Goal: Transaction & Acquisition: Purchase product/service

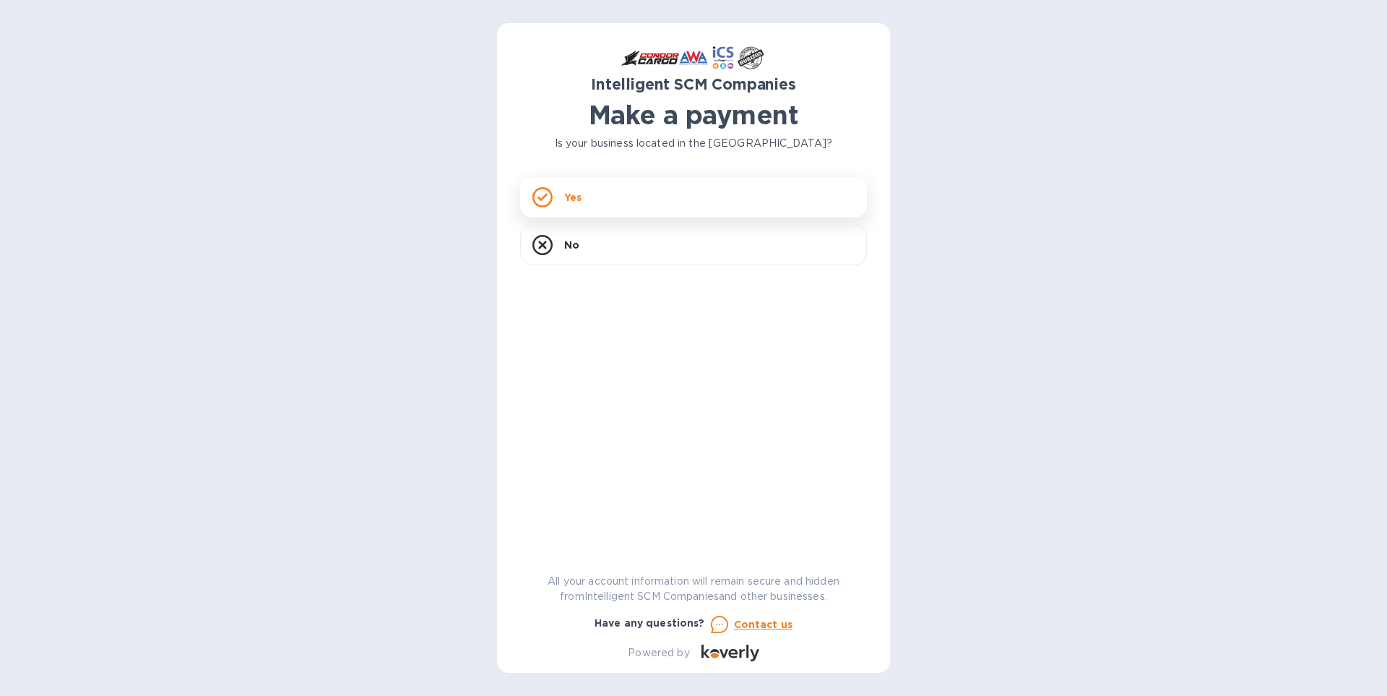
click at [668, 195] on div "Yes" at bounding box center [693, 197] width 347 height 40
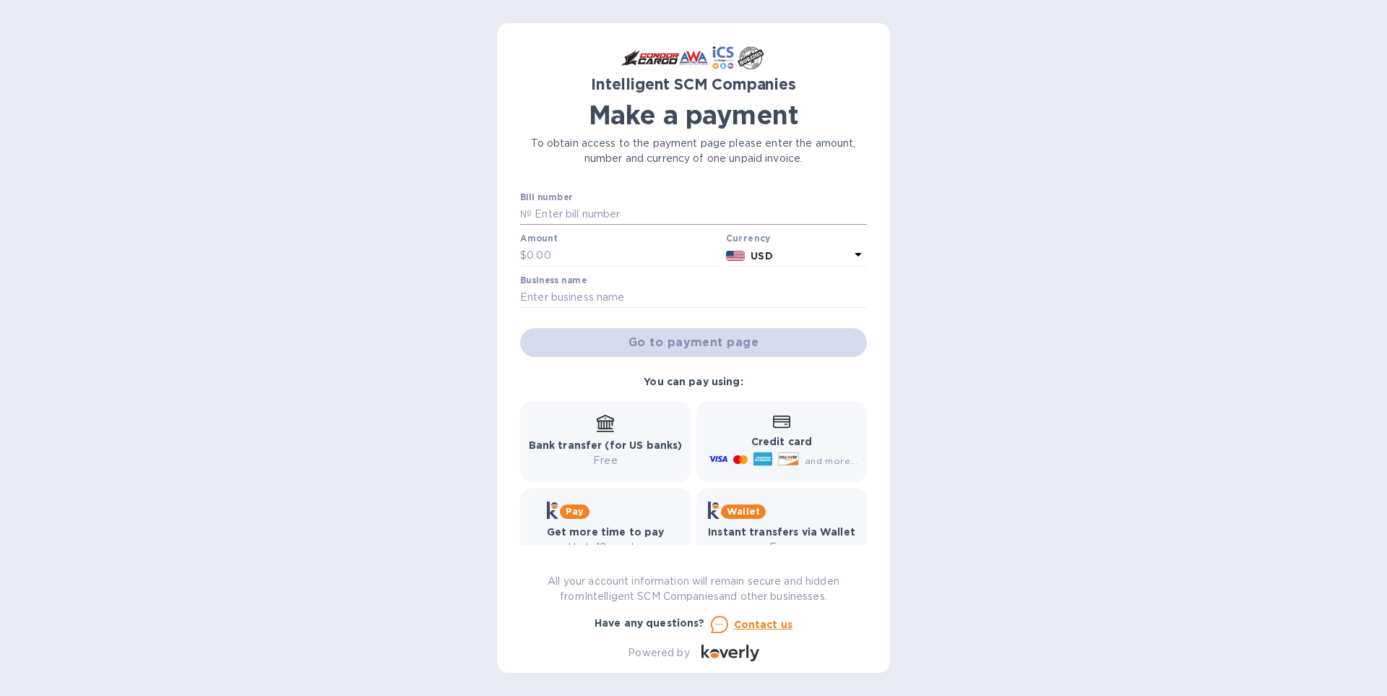
click at [583, 216] on input "text" at bounding box center [699, 215] width 335 height 22
click at [524, 209] on p "№" at bounding box center [526, 214] width 12 height 15
click at [521, 217] on p "№" at bounding box center [526, 214] width 12 height 15
click at [532, 218] on input "text" at bounding box center [699, 215] width 335 height 22
type input "s00498892"
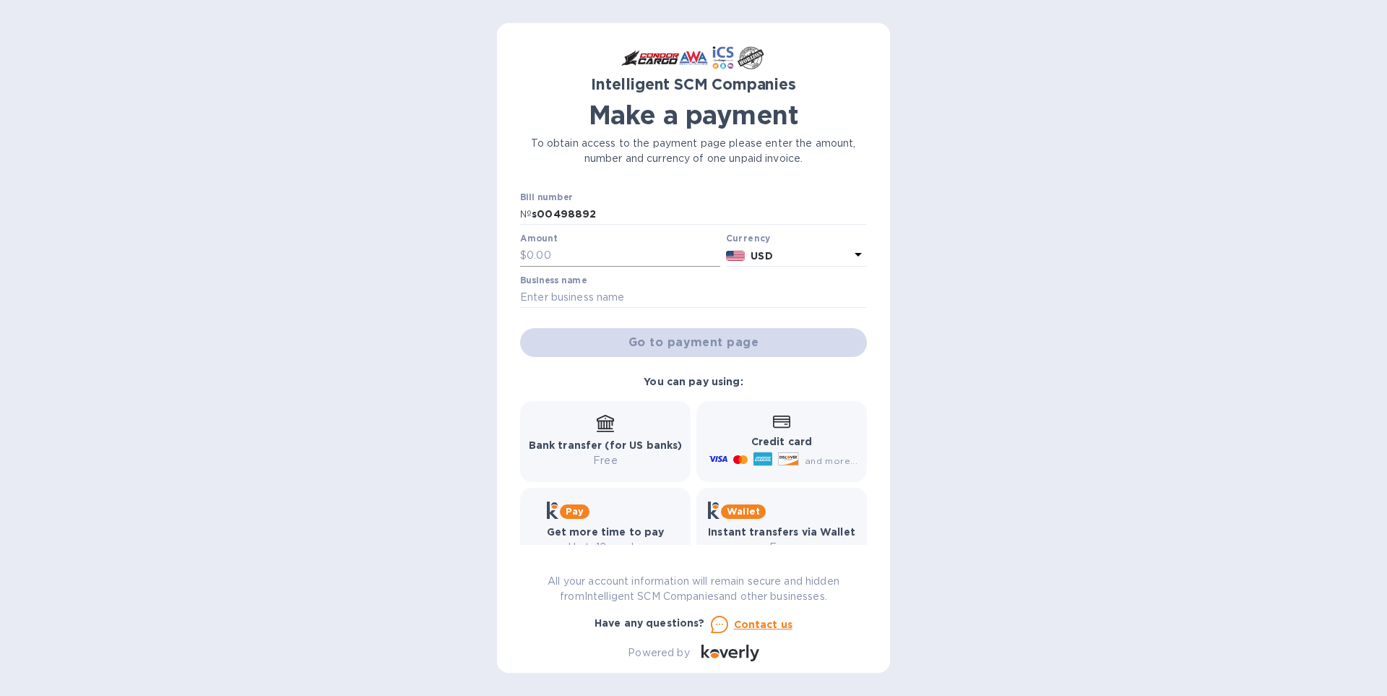
click at [525, 252] on p "$" at bounding box center [523, 255] width 7 height 15
click at [556, 257] on input "text" at bounding box center [624, 256] width 194 height 22
type input "609.00"
click at [537, 299] on input "text" at bounding box center [693, 298] width 347 height 22
type input "SKYWASH"
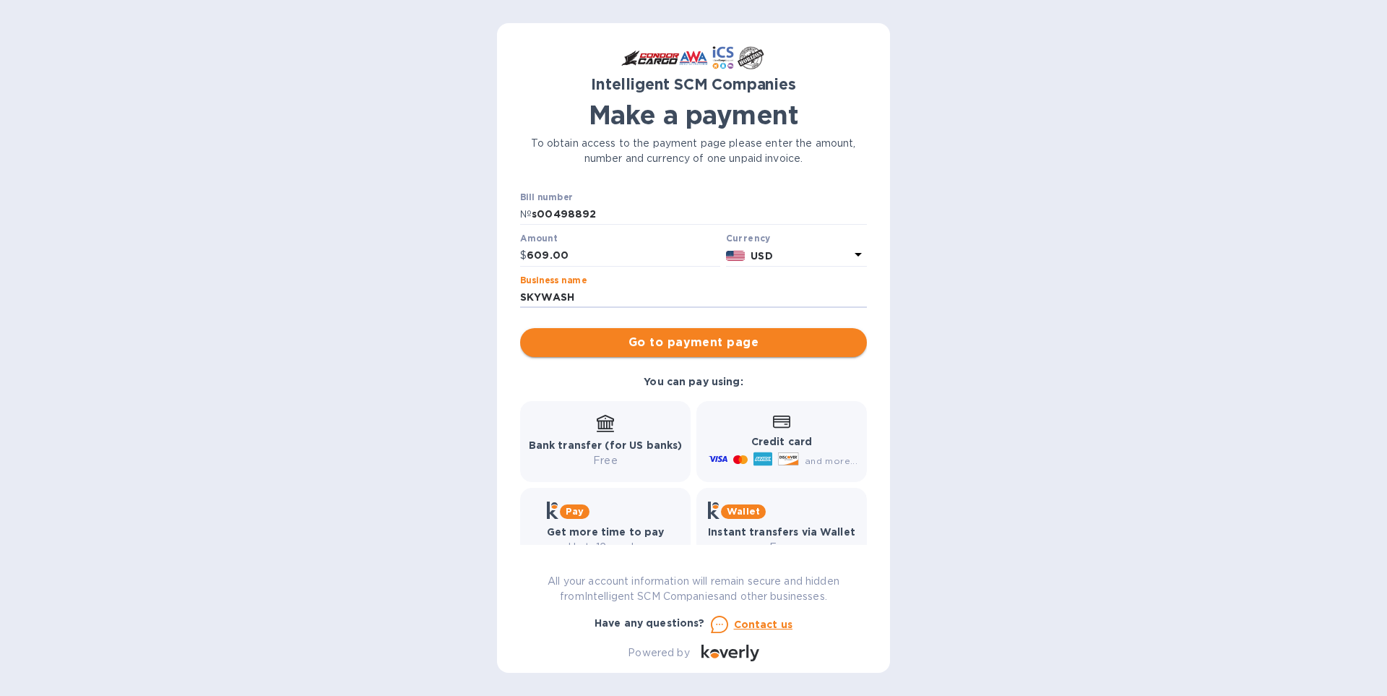
click at [710, 342] on span "Go to payment page" at bounding box center [694, 342] width 324 height 17
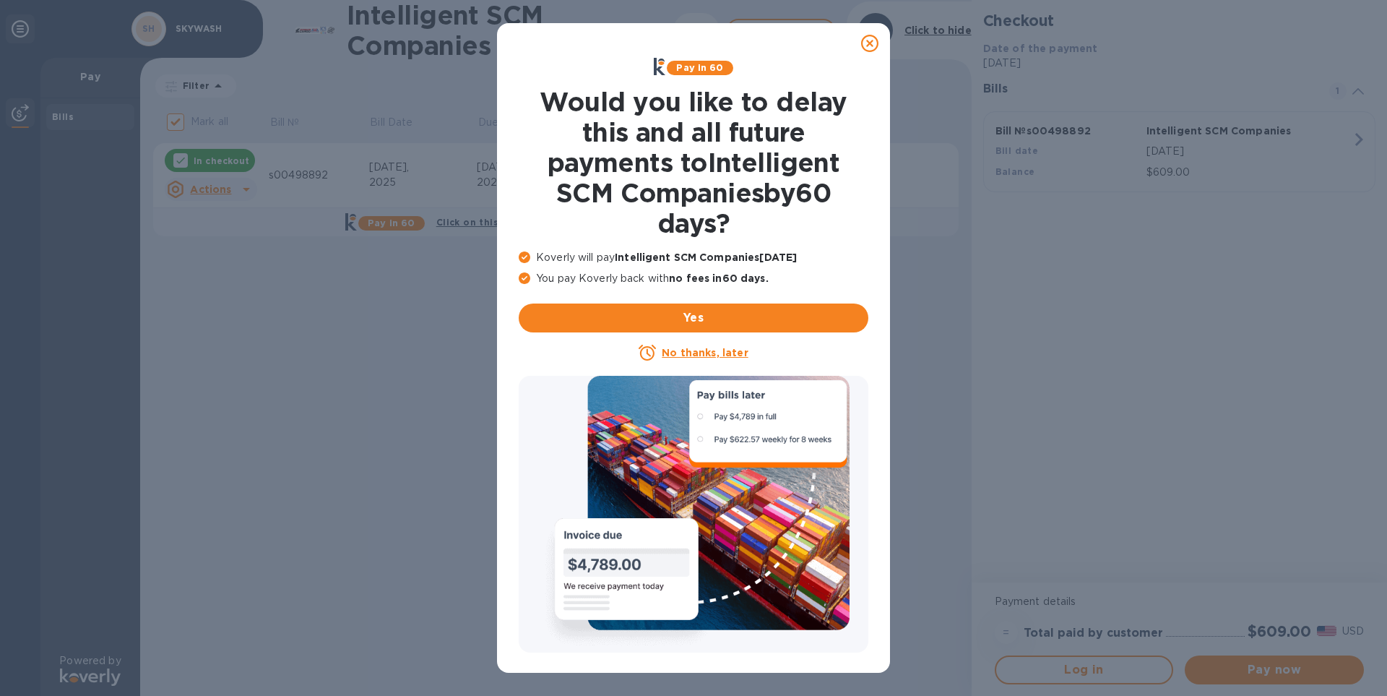
click at [866, 40] on icon at bounding box center [869, 43] width 17 height 17
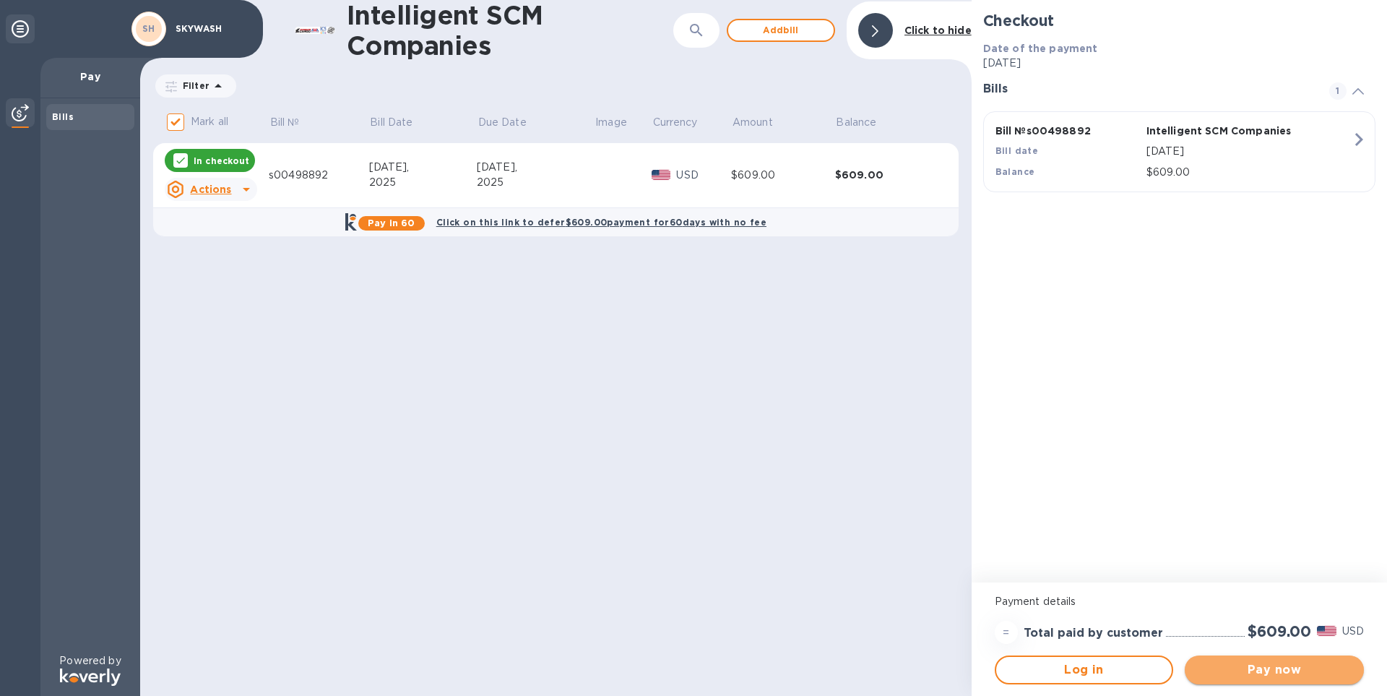
click at [1243, 668] on span "Pay now" at bounding box center [1274, 669] width 156 height 17
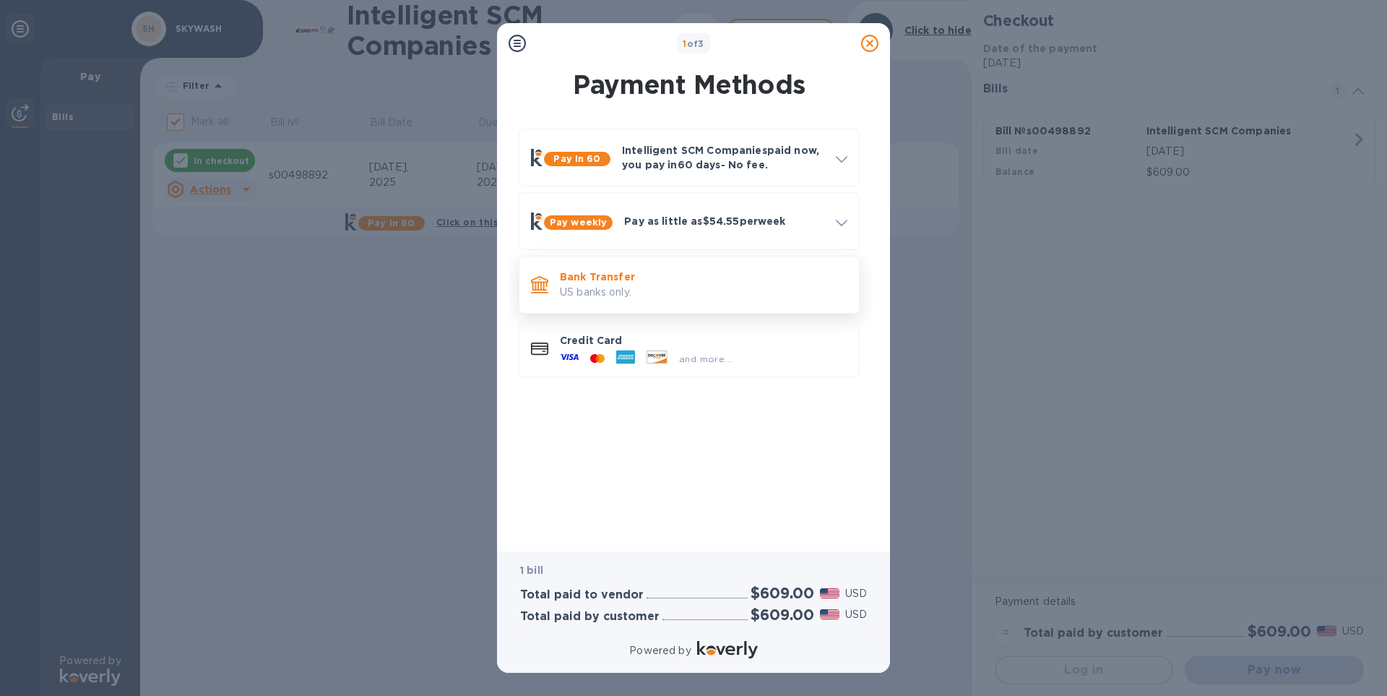
click at [615, 283] on p "Bank Transfer" at bounding box center [704, 276] width 288 height 14
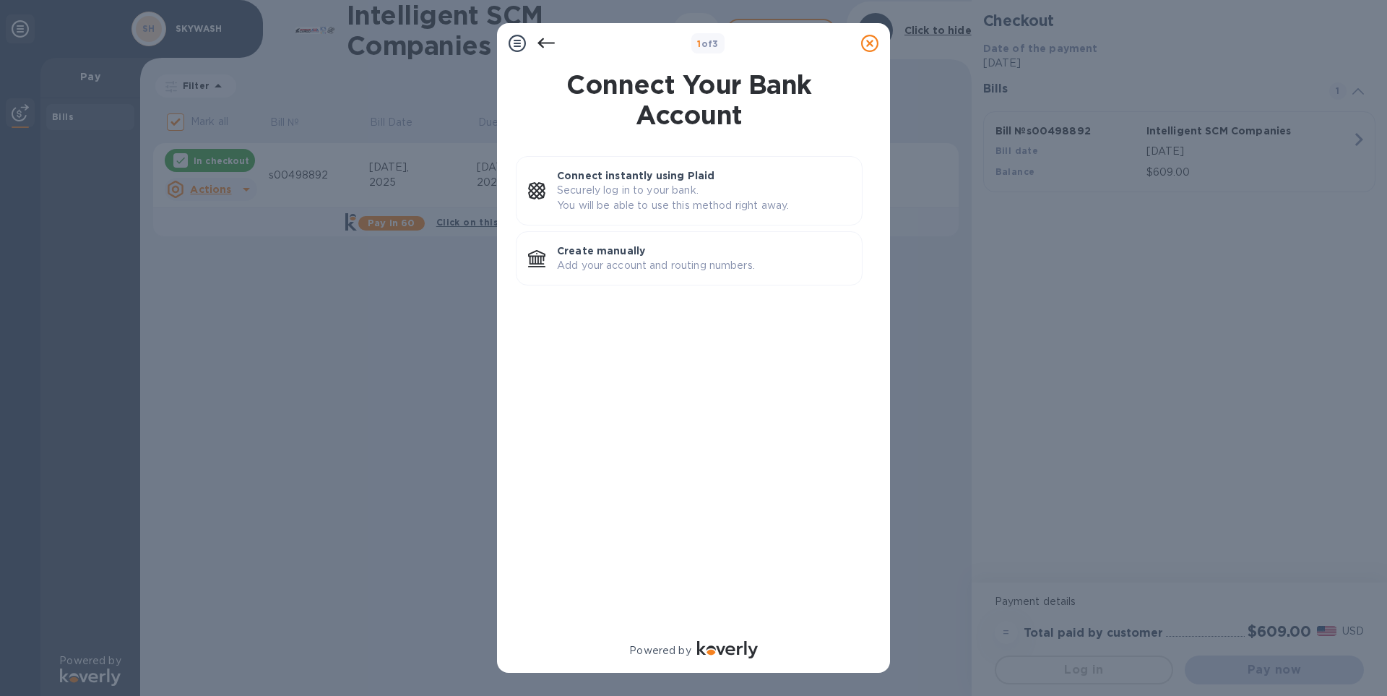
click at [869, 40] on icon at bounding box center [869, 43] width 17 height 17
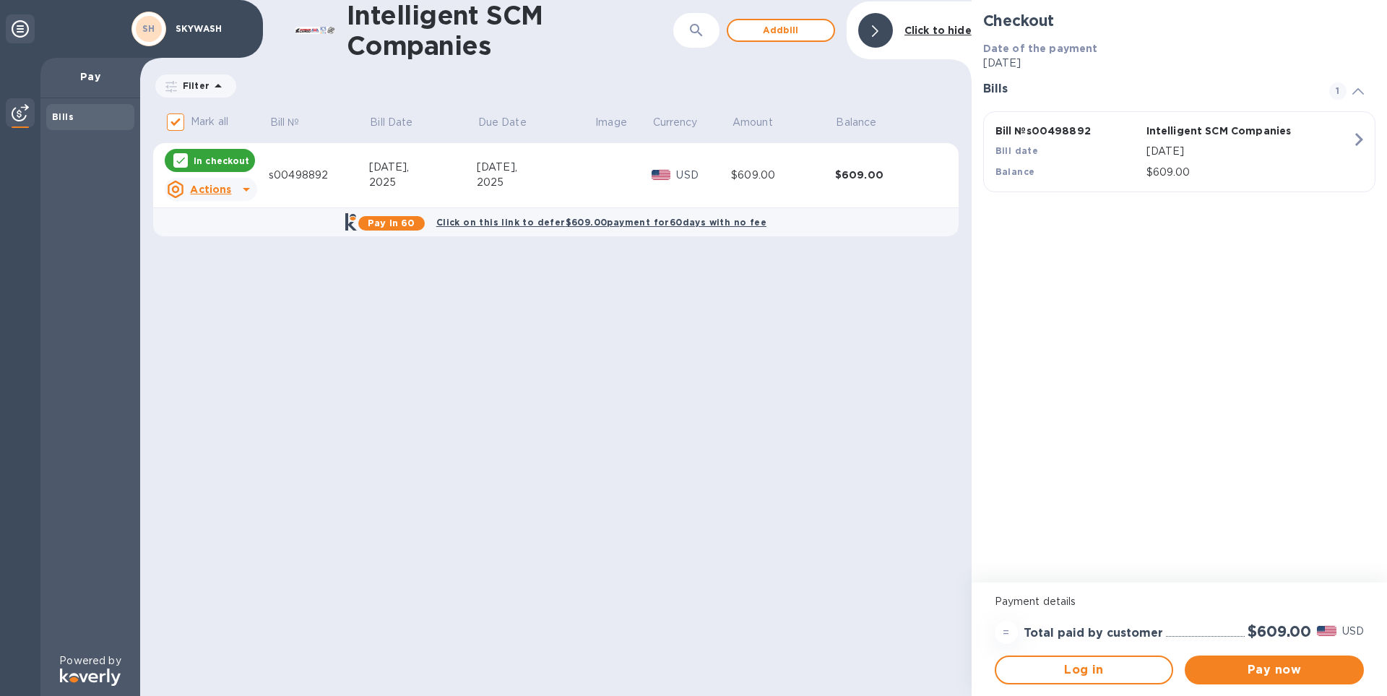
click at [196, 26] on p "SKYWASH" at bounding box center [212, 29] width 72 height 10
click at [21, 30] on icon at bounding box center [20, 28] width 17 height 17
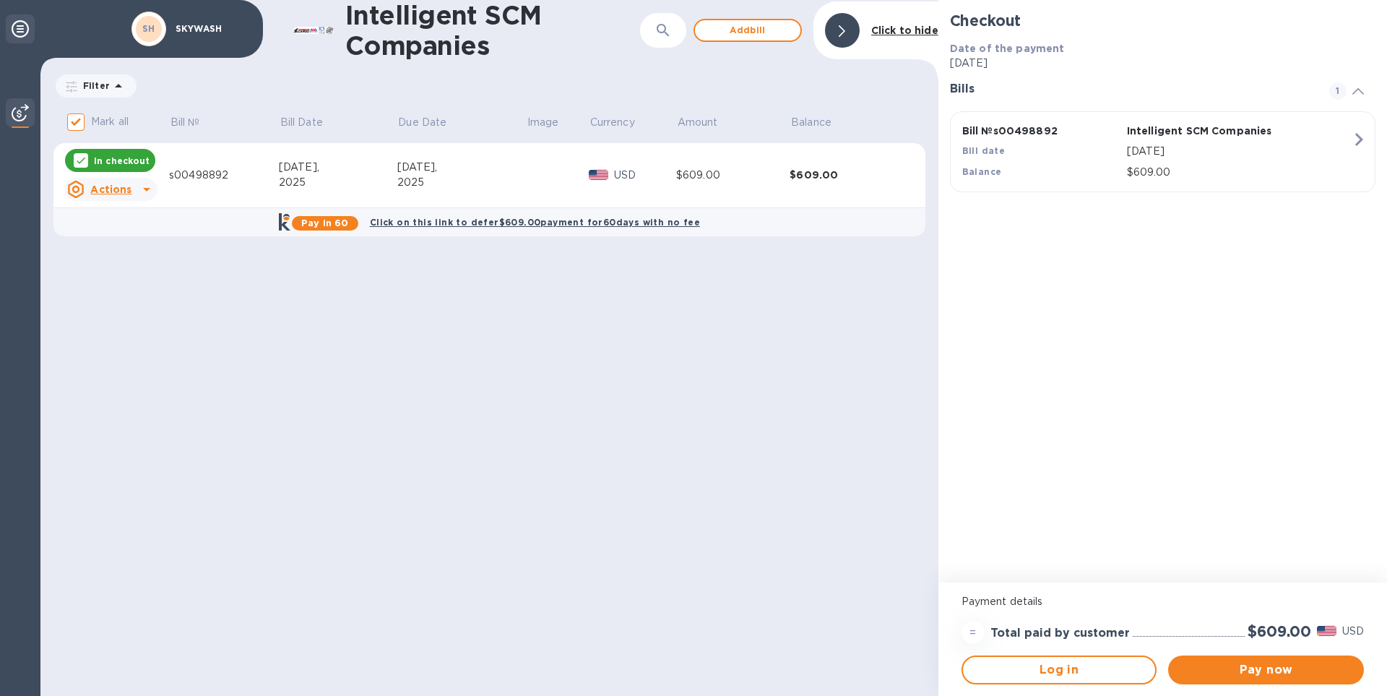
click at [21, 30] on icon at bounding box center [20, 28] width 17 height 17
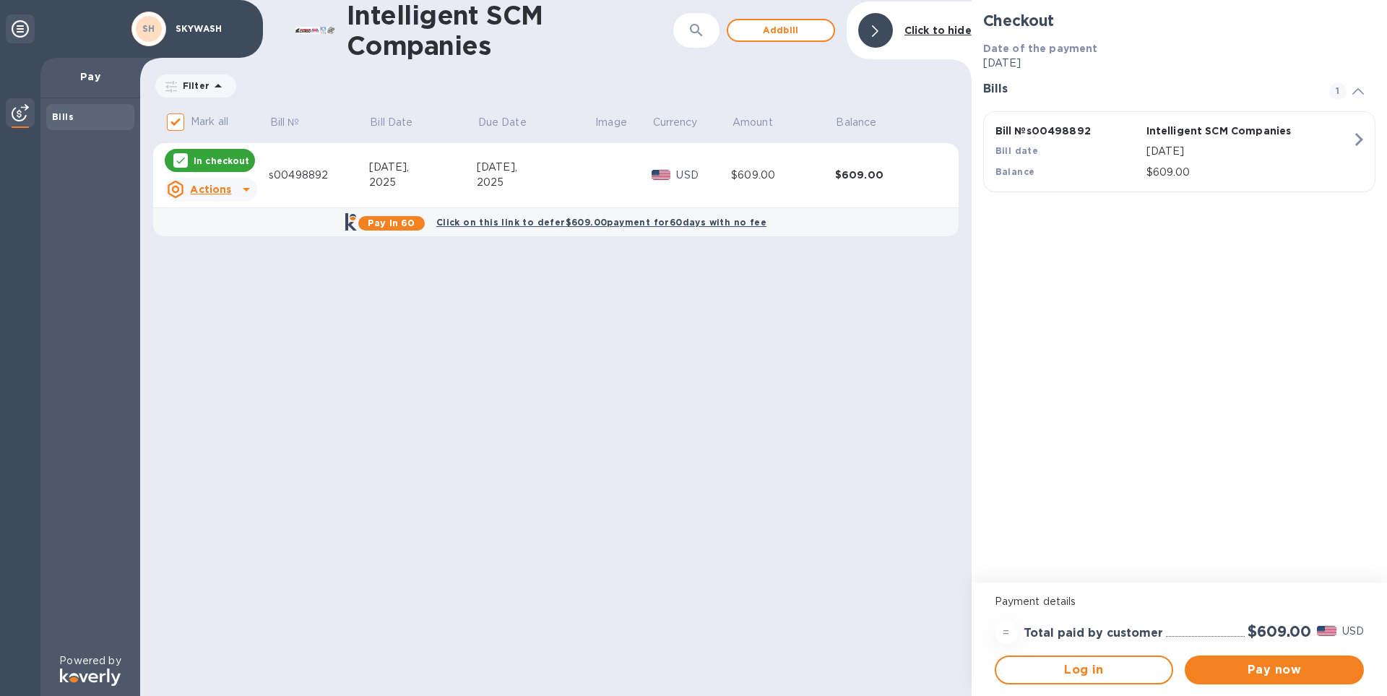
click at [18, 111] on img at bounding box center [20, 112] width 17 height 17
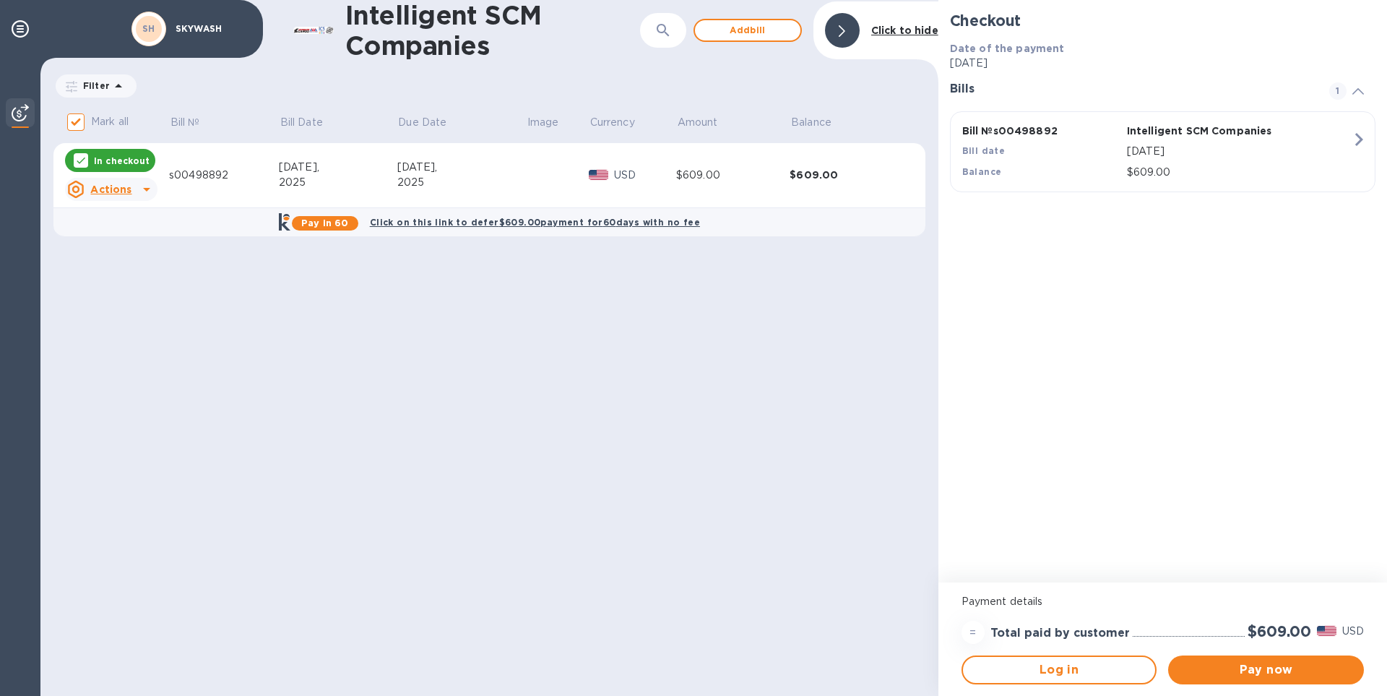
click at [150, 25] on b "SH" at bounding box center [148, 28] width 13 height 11
click at [1288, 673] on span "Pay now" at bounding box center [1266, 669] width 173 height 17
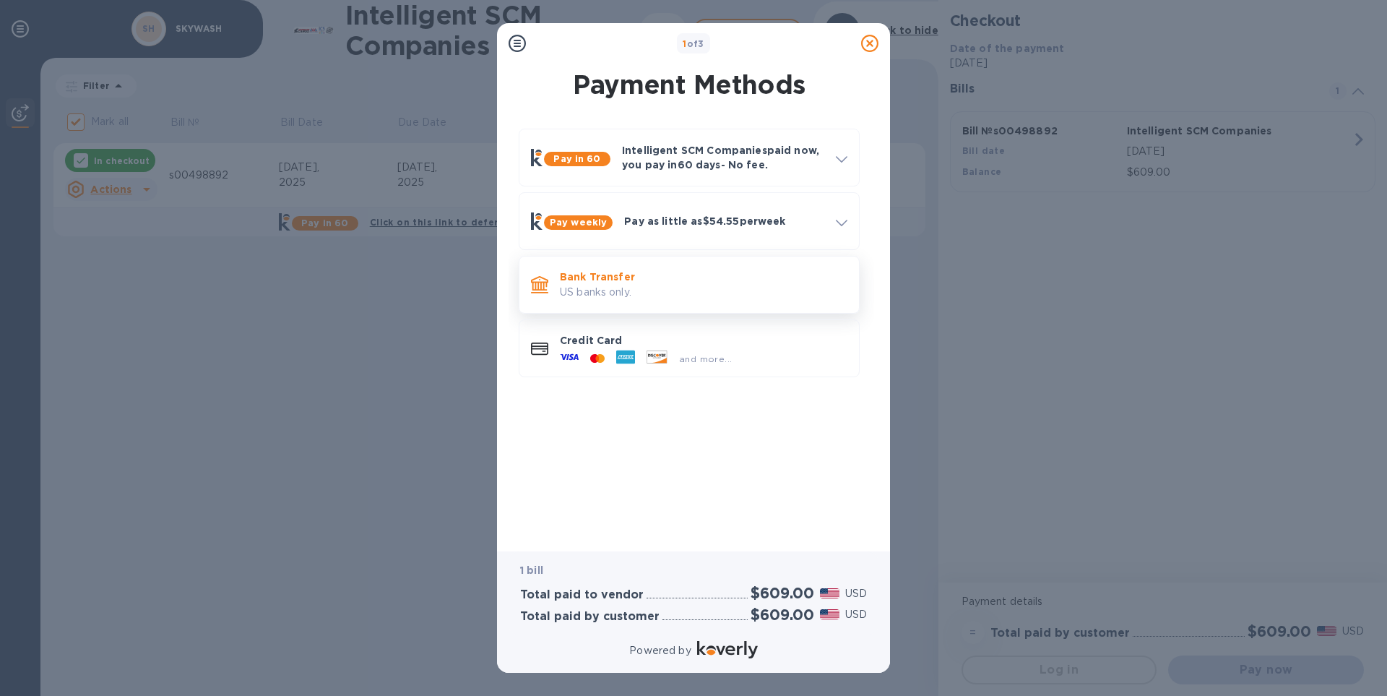
click at [615, 286] on p "US banks only." at bounding box center [704, 292] width 288 height 15
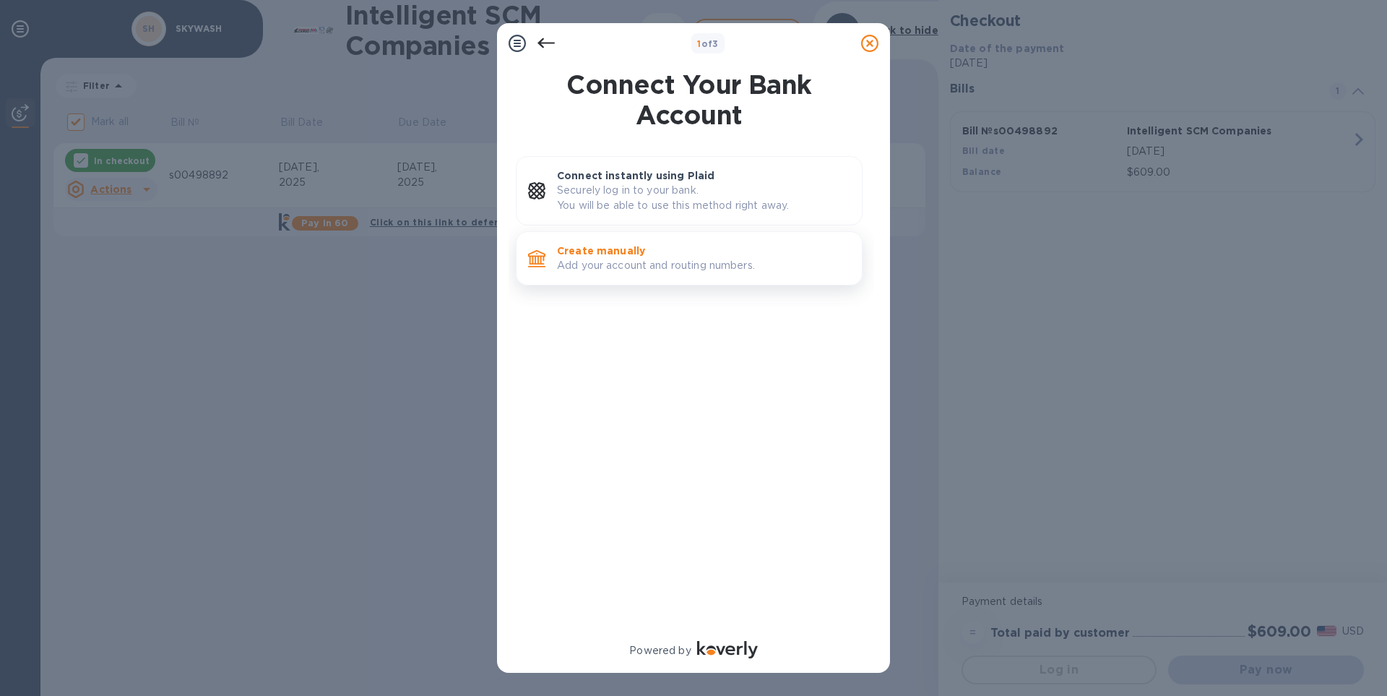
click at [627, 260] on p "Add your account and routing numbers." at bounding box center [703, 265] width 293 height 15
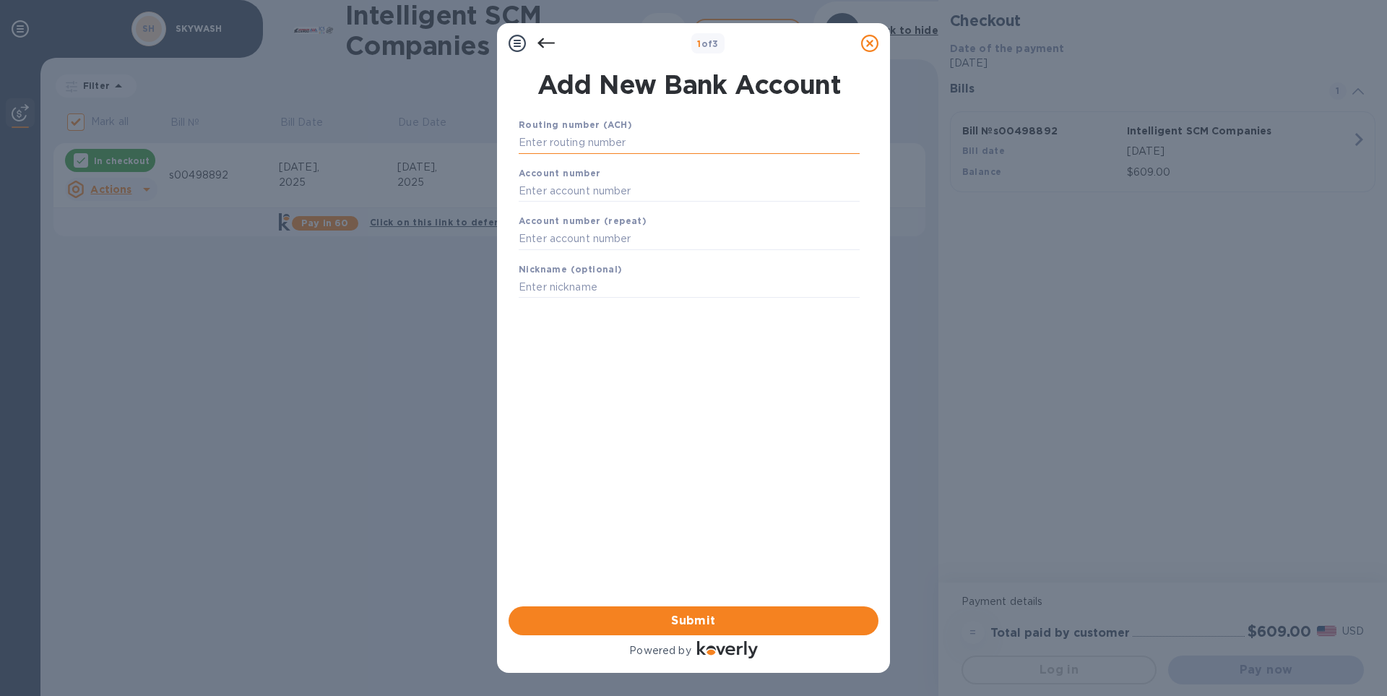
click at [655, 139] on input "text" at bounding box center [689, 143] width 341 height 22
click at [871, 35] on icon at bounding box center [869, 43] width 17 height 17
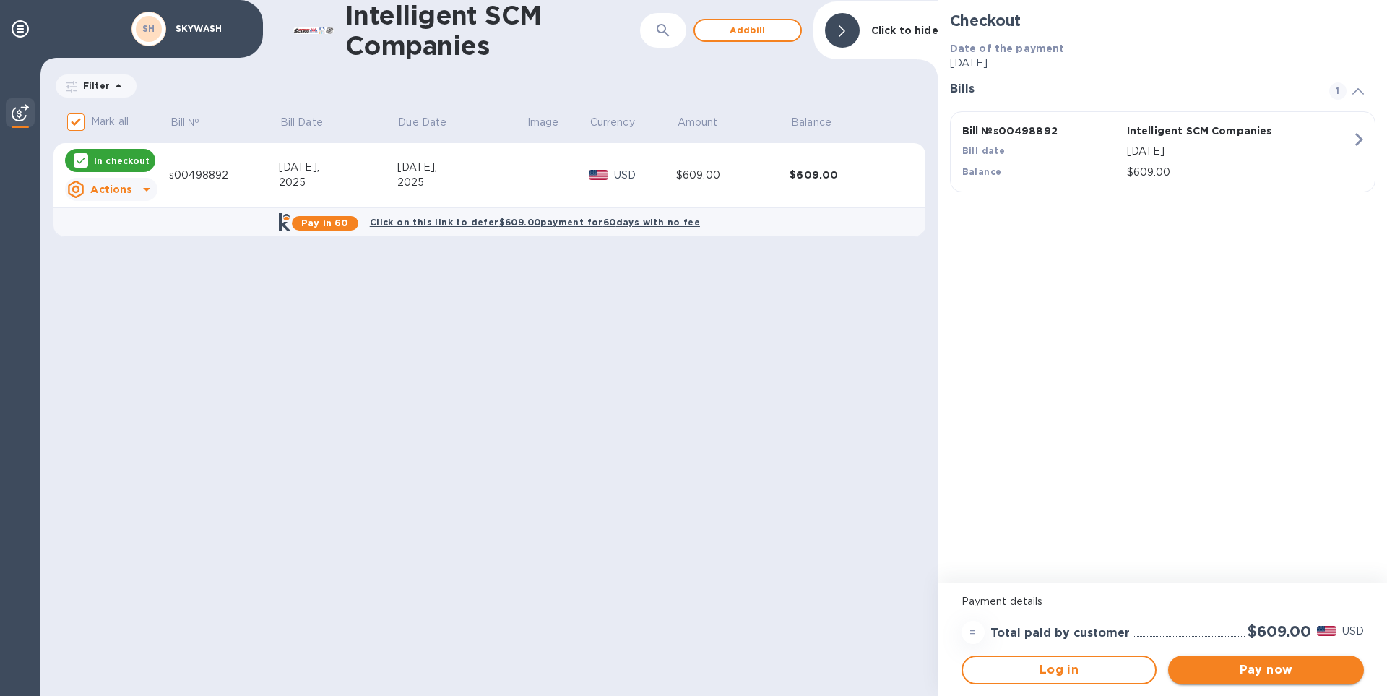
click at [1246, 665] on span "Pay now" at bounding box center [1266, 669] width 173 height 17
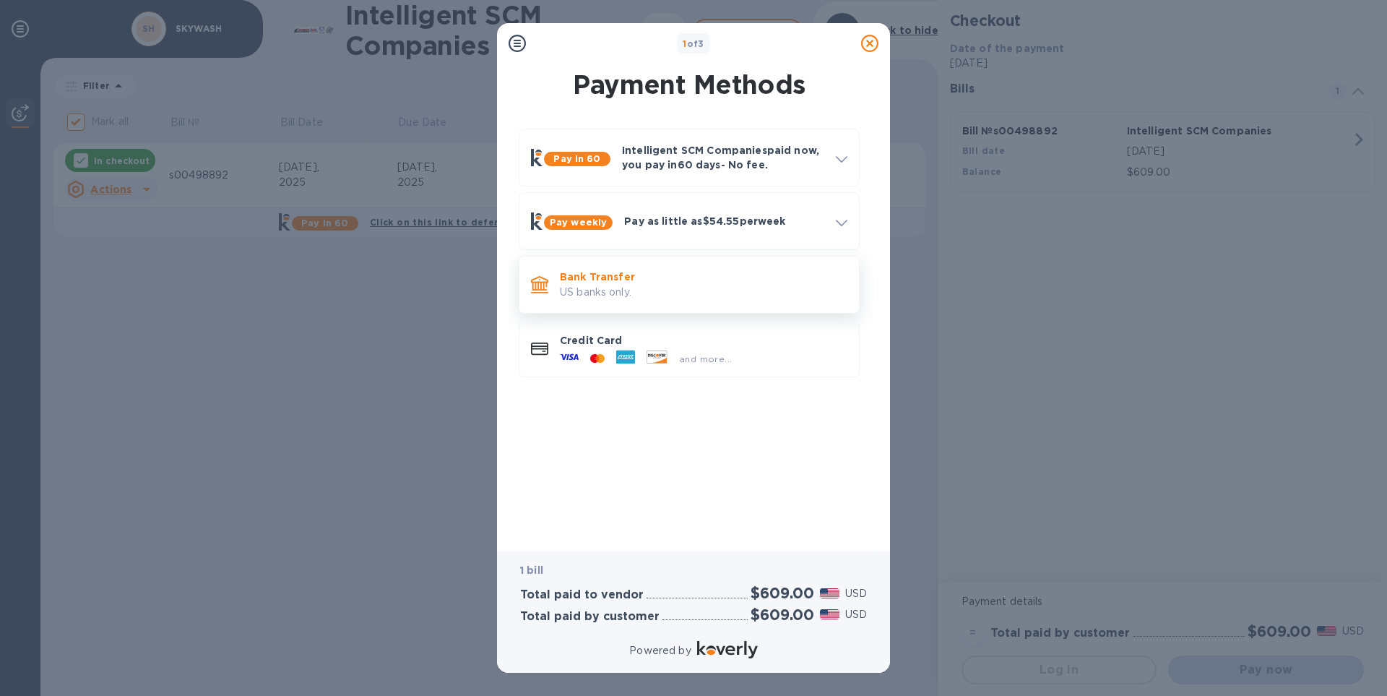
click at [611, 294] on p "US banks only." at bounding box center [704, 292] width 288 height 15
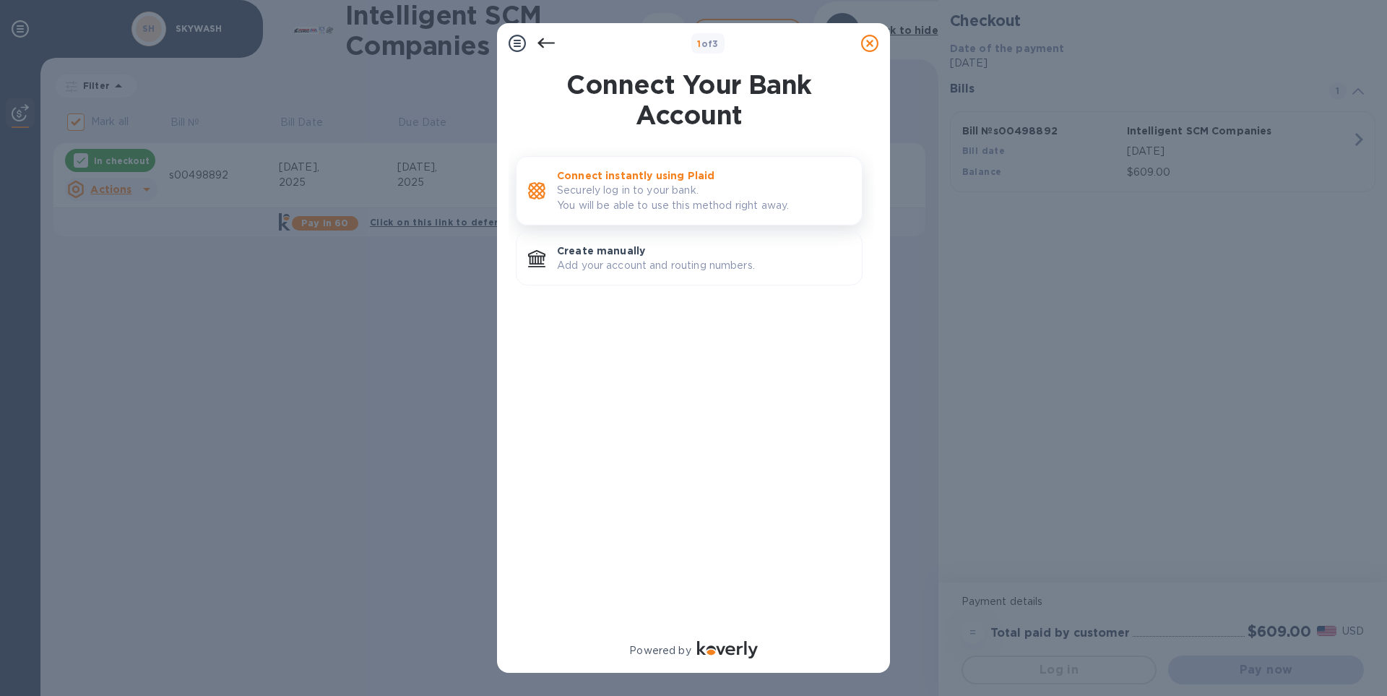
click at [606, 190] on p "Securely log in to your bank. You will be able to use this method right away." at bounding box center [703, 198] width 293 height 30
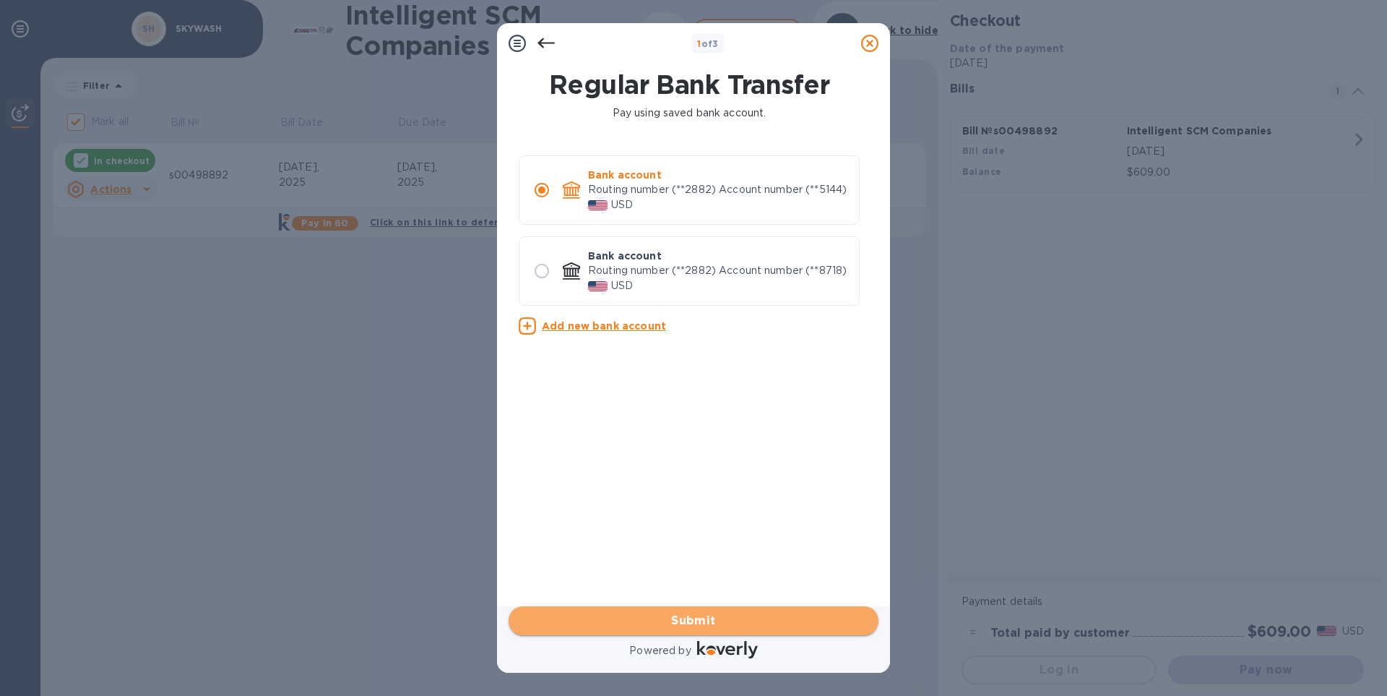
click at [691, 623] on span "Submit" at bounding box center [693, 620] width 347 height 17
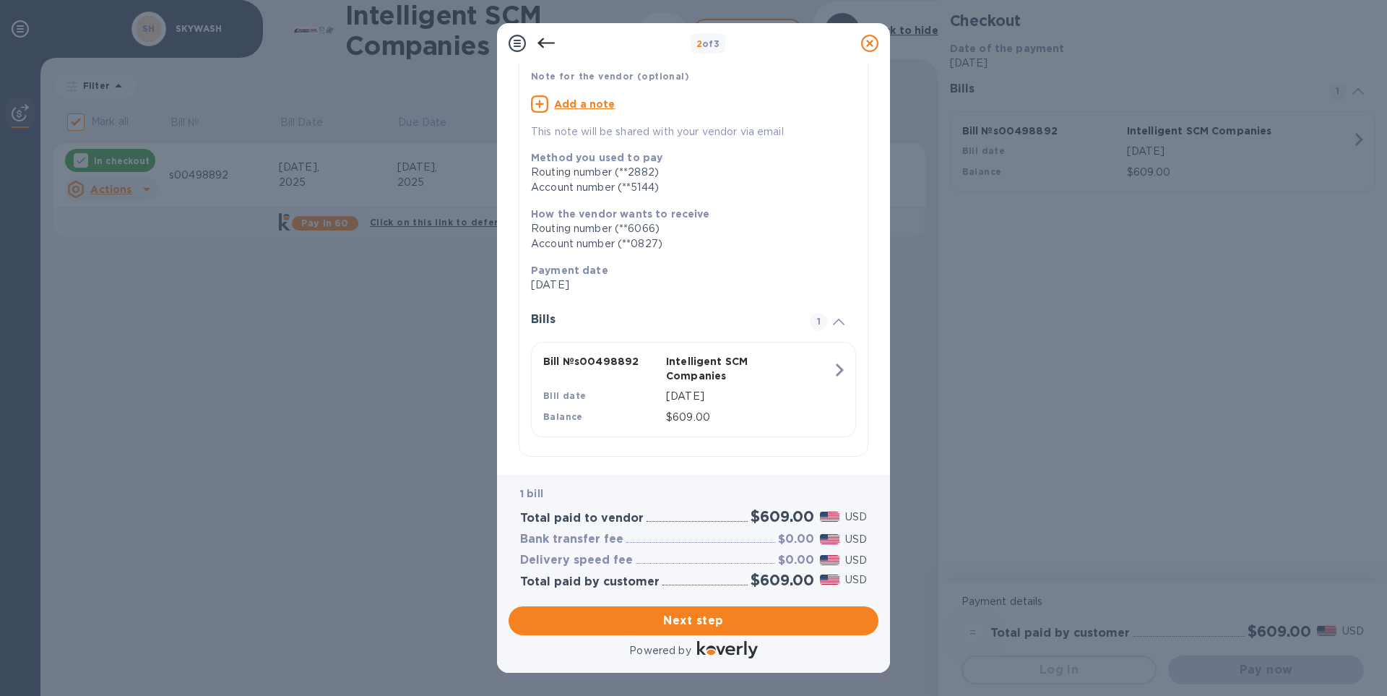
scroll to position [110, 0]
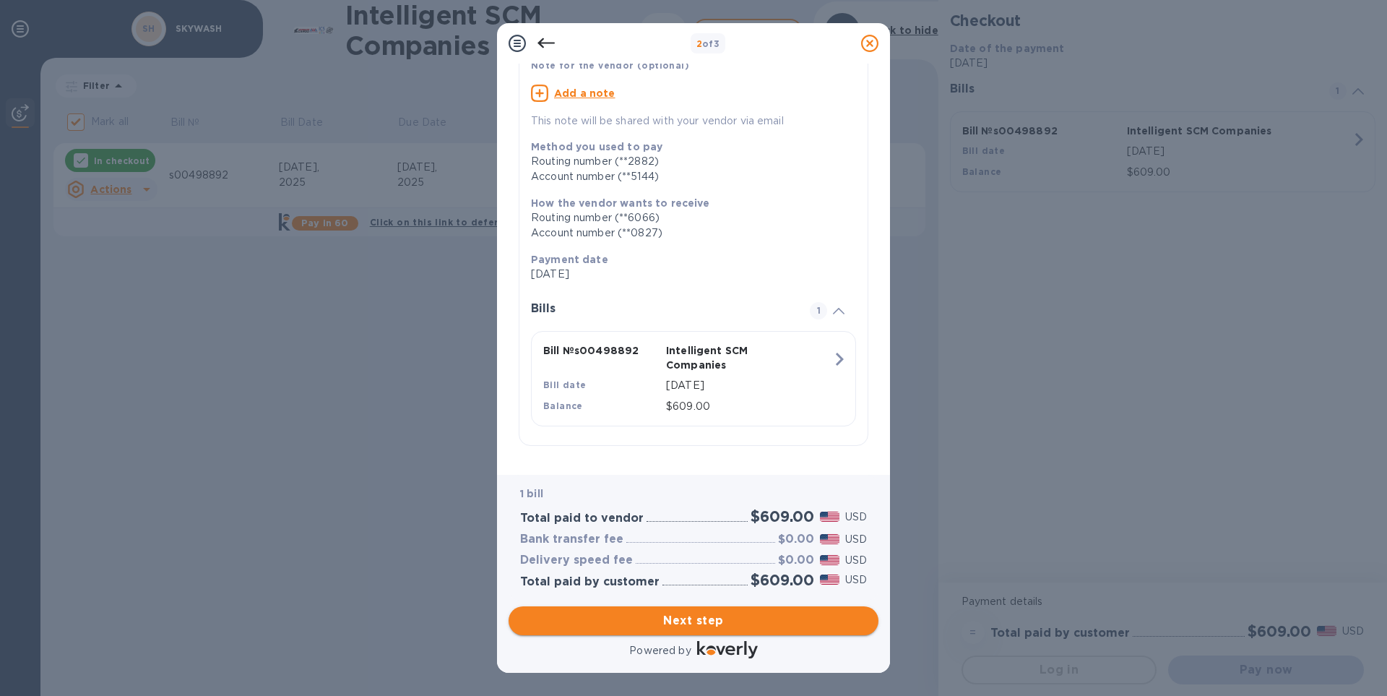
click at [725, 615] on span "Next step" at bounding box center [693, 620] width 347 height 17
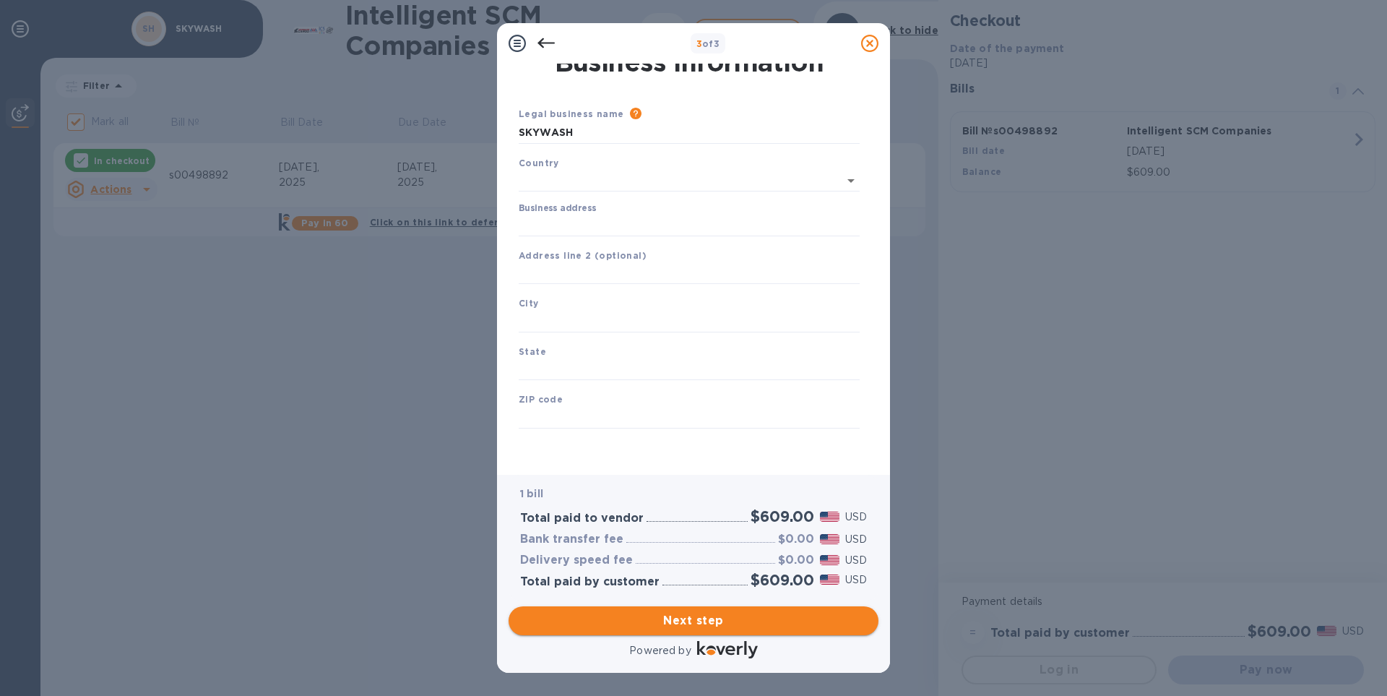
scroll to position [11, 0]
type input "[GEOGRAPHIC_DATA]"
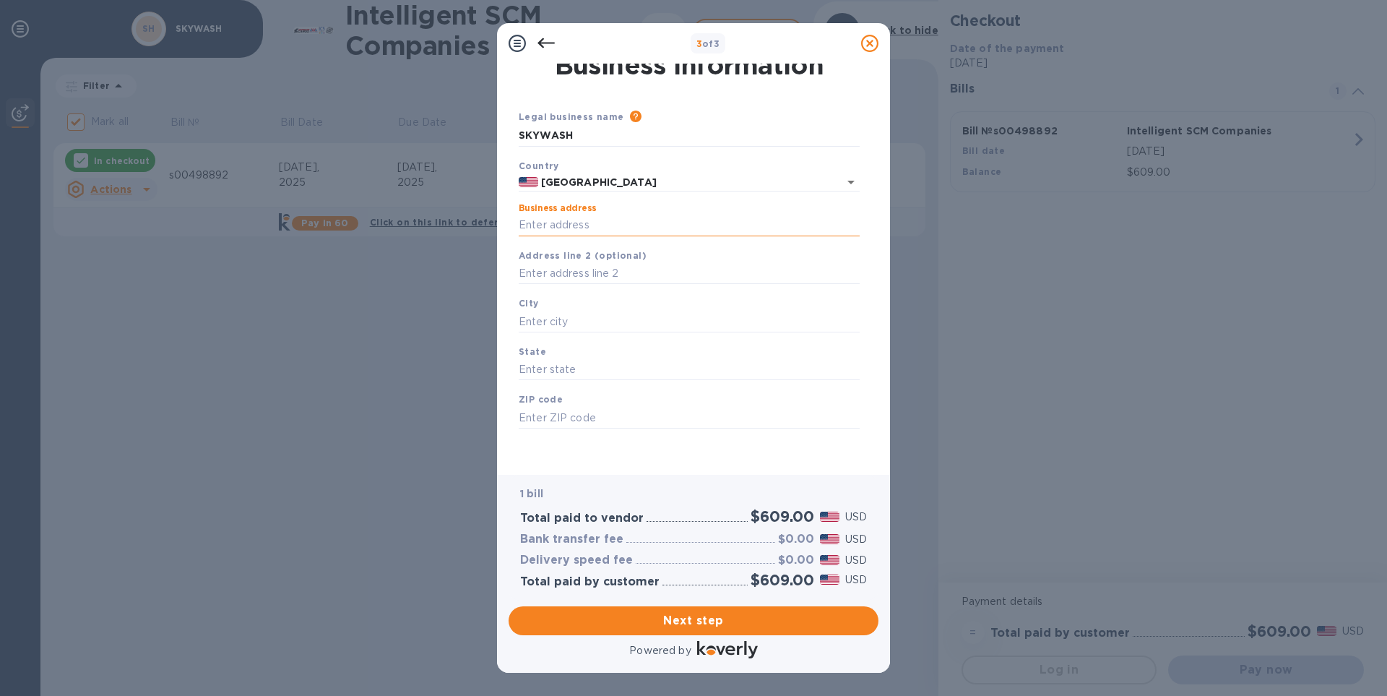
click at [593, 224] on input "Business address" at bounding box center [689, 226] width 341 height 22
type input "[STREET_ADDRESS]"
click at [566, 327] on input "text" at bounding box center [689, 322] width 341 height 22
click at [566, 327] on input "Nb" at bounding box center [689, 322] width 341 height 22
type input "NB"
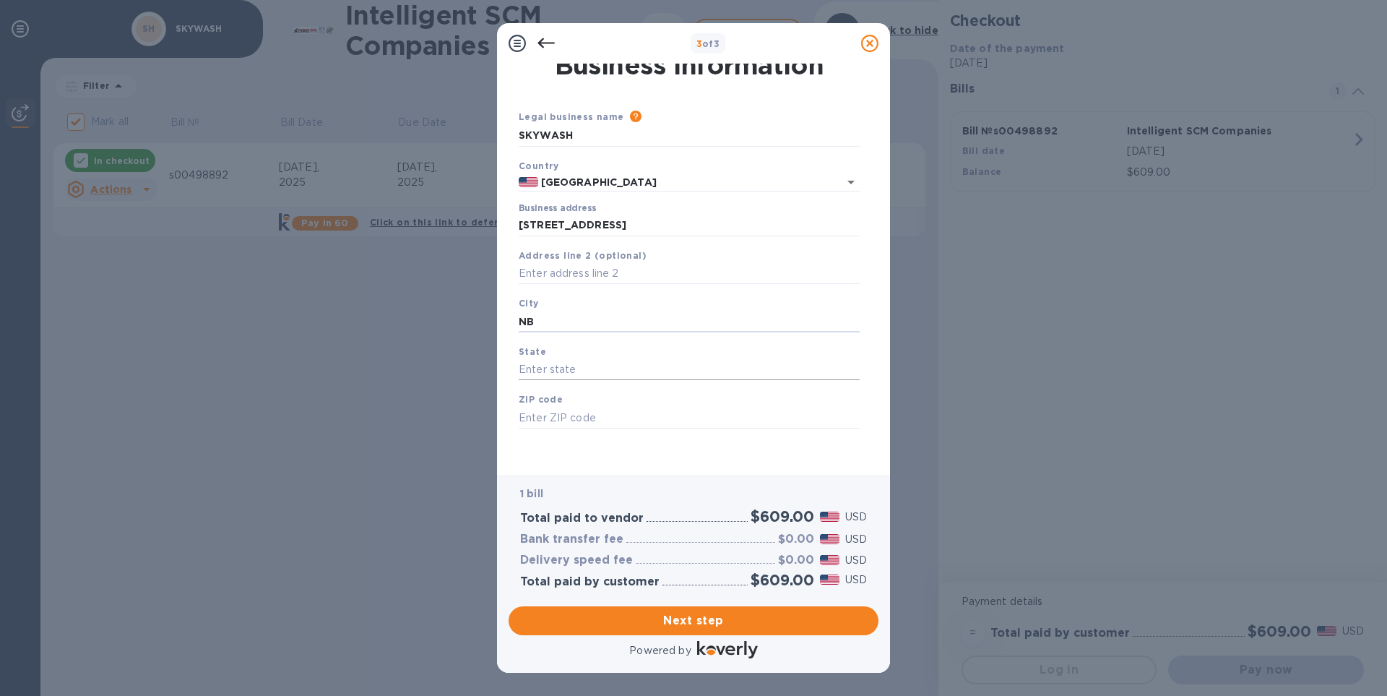
click at [537, 368] on input "text" at bounding box center [689, 370] width 341 height 22
type input "CA"
click at [543, 415] on input "text" at bounding box center [689, 418] width 341 height 22
type input "92660"
click at [725, 627] on span "Next step" at bounding box center [693, 620] width 347 height 17
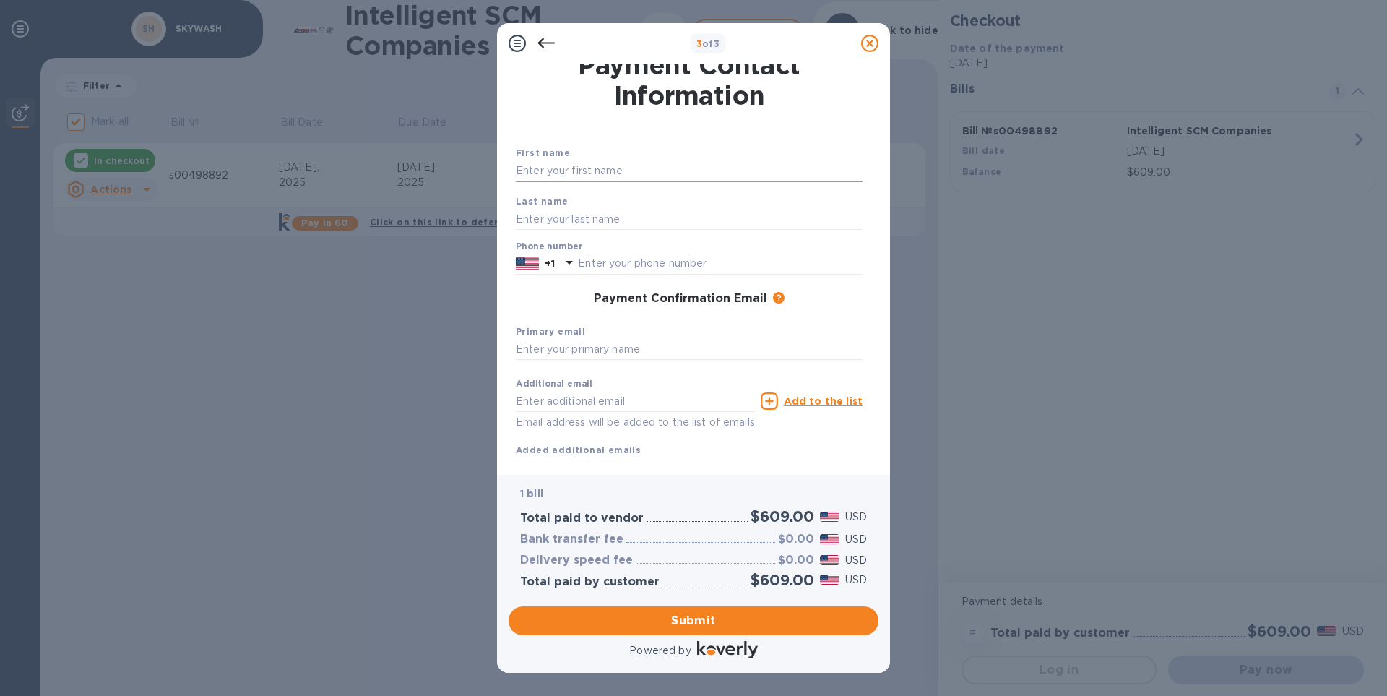
click at [595, 160] on input "text" at bounding box center [689, 171] width 347 height 22
type input "[PERSON_NAME]"
click at [524, 220] on input "text" at bounding box center [689, 219] width 347 height 22
type input "Spierings"
click at [687, 636] on div "Submit" at bounding box center [693, 620] width 381 height 40
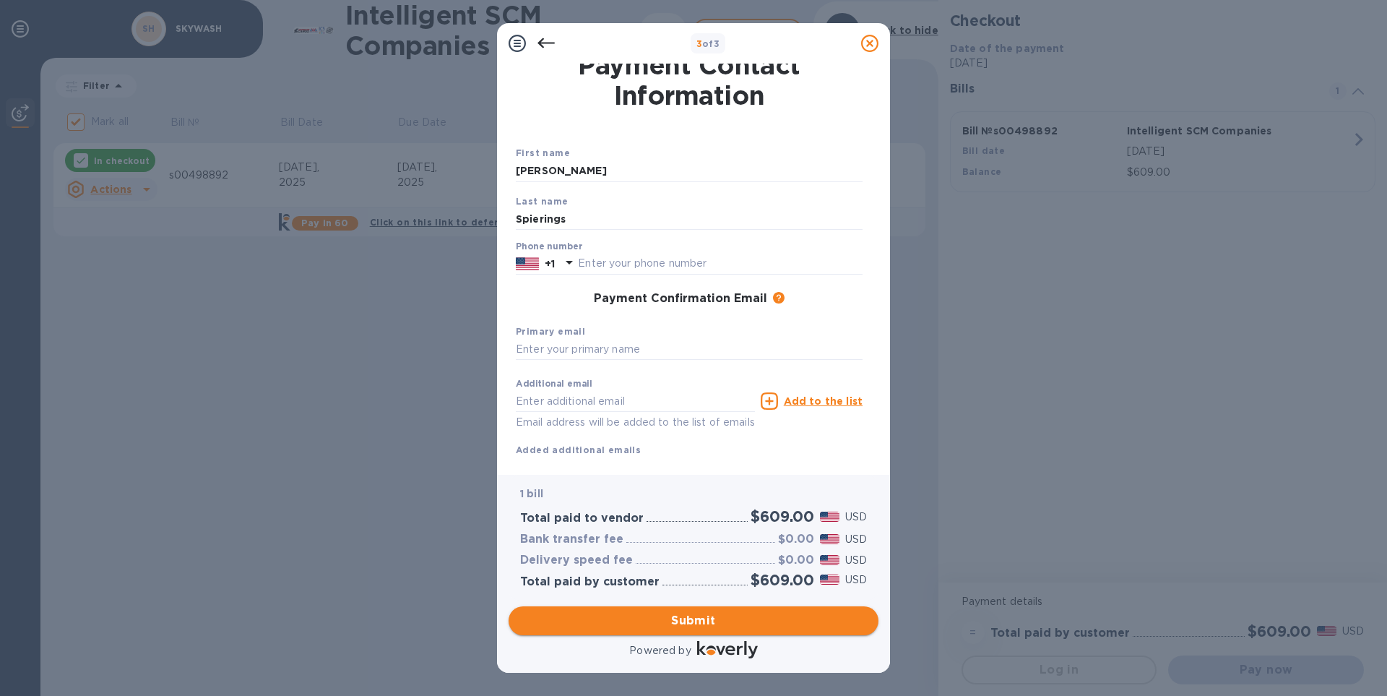
click at [685, 629] on span "Submit" at bounding box center [693, 620] width 347 height 17
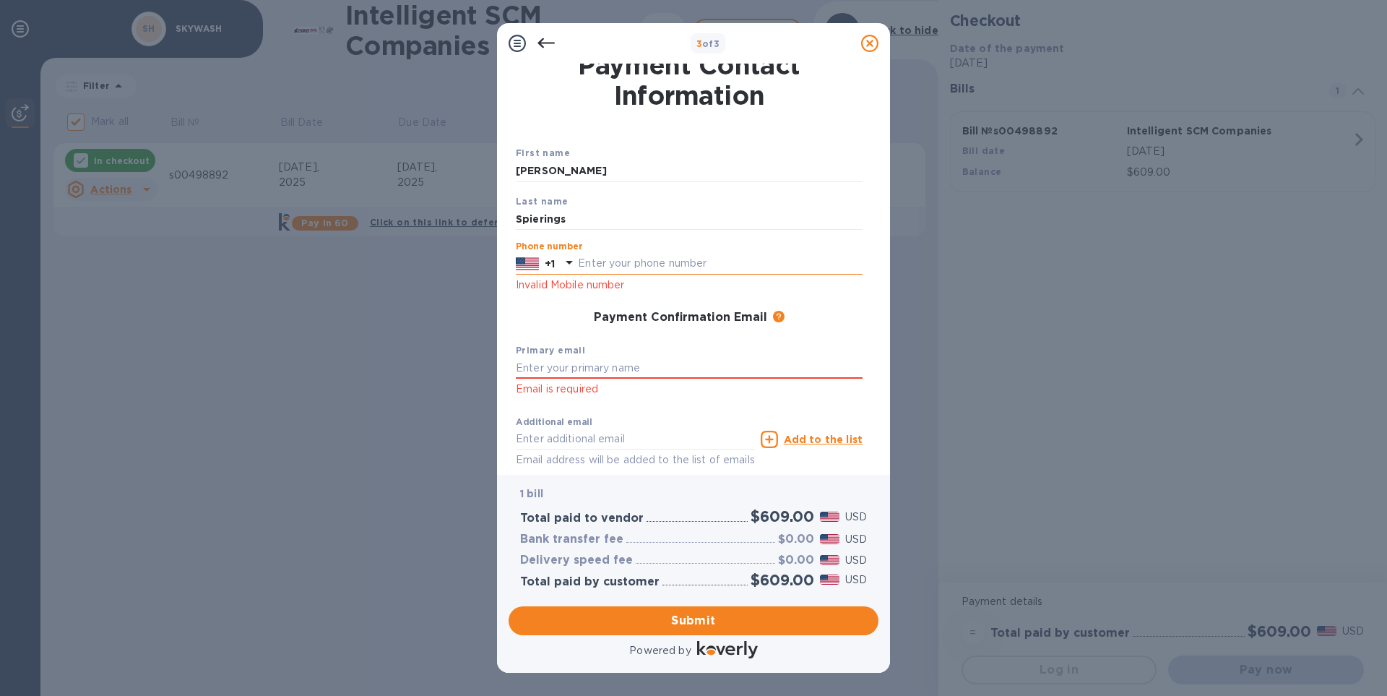
click at [590, 256] on input "text" at bounding box center [720, 264] width 285 height 22
type input "9495009557"
click at [551, 363] on input "text" at bounding box center [689, 369] width 347 height 22
type input "[EMAIL_ADDRESS][DOMAIN_NAME]"
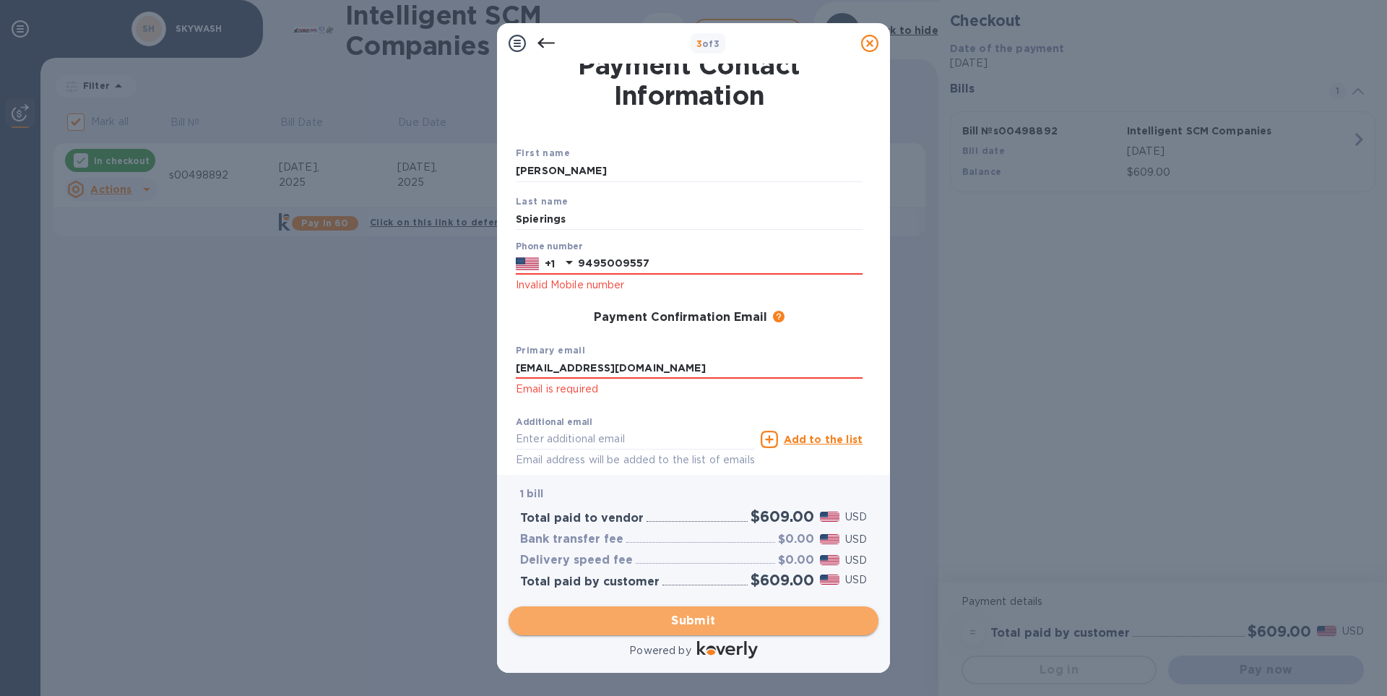
click at [639, 610] on button "Submit" at bounding box center [694, 620] width 370 height 29
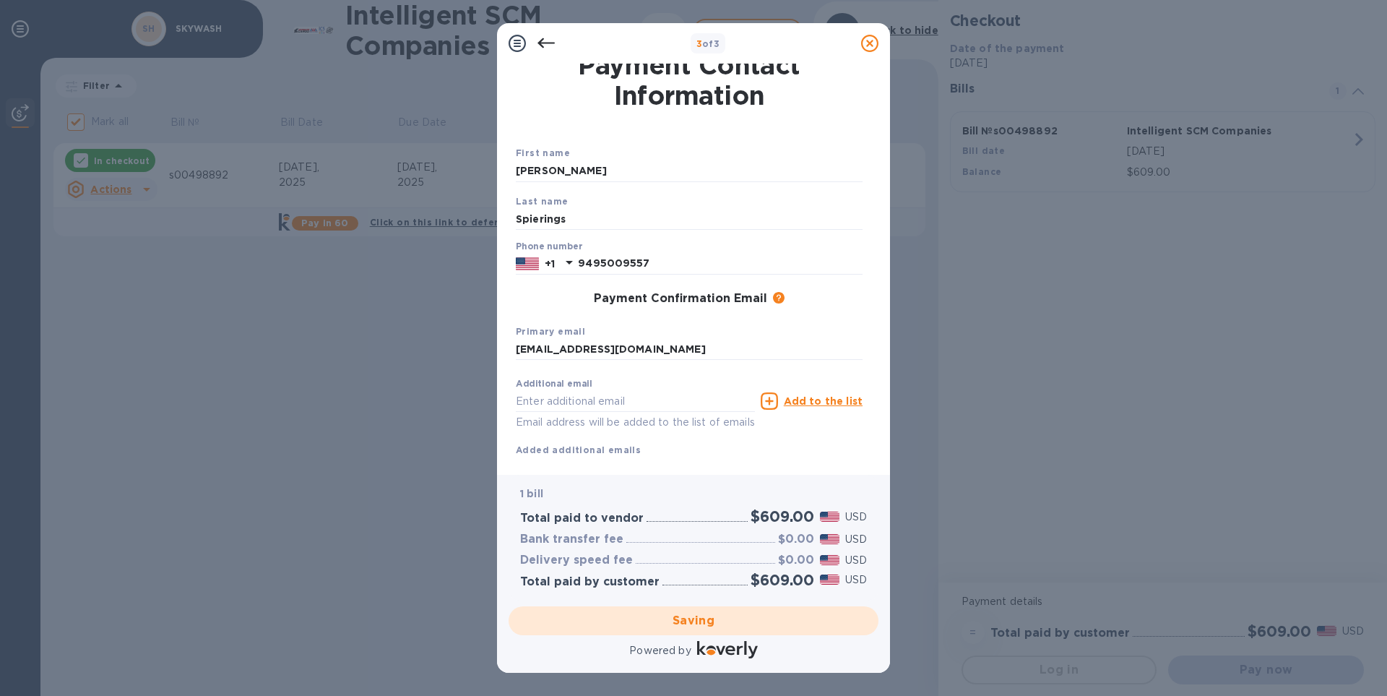
checkbox input "false"
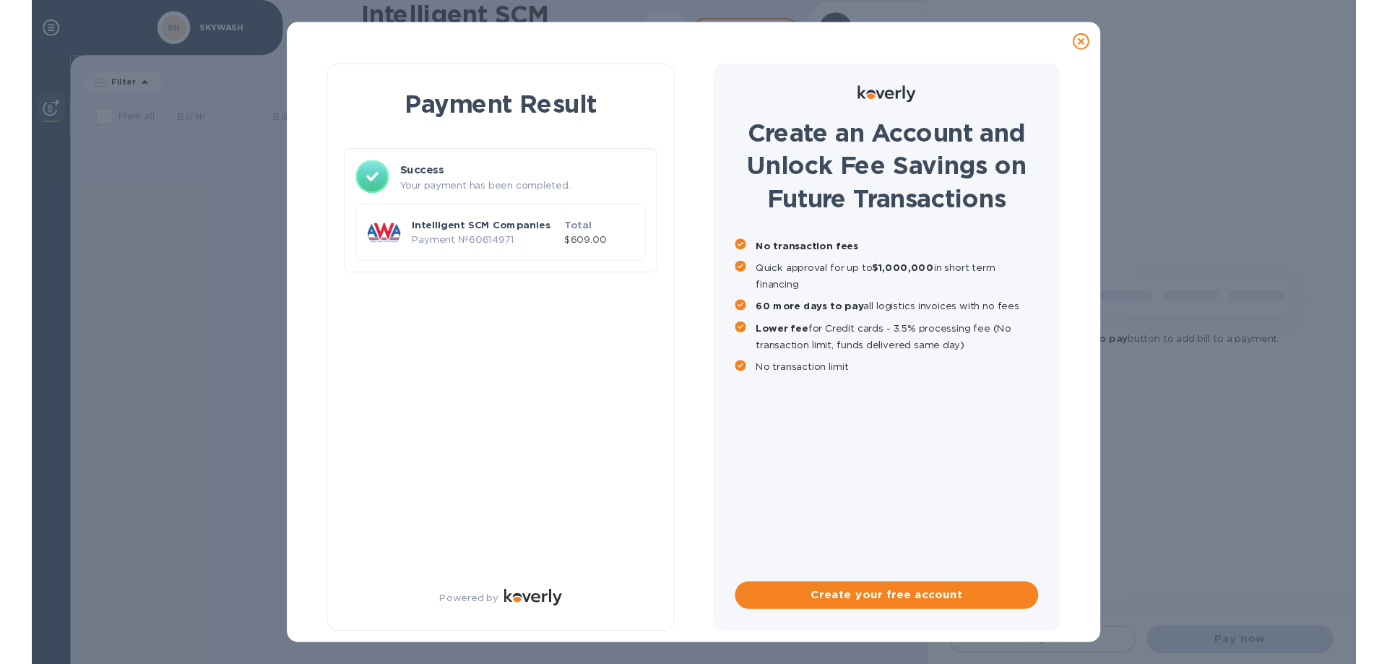
scroll to position [0, 0]
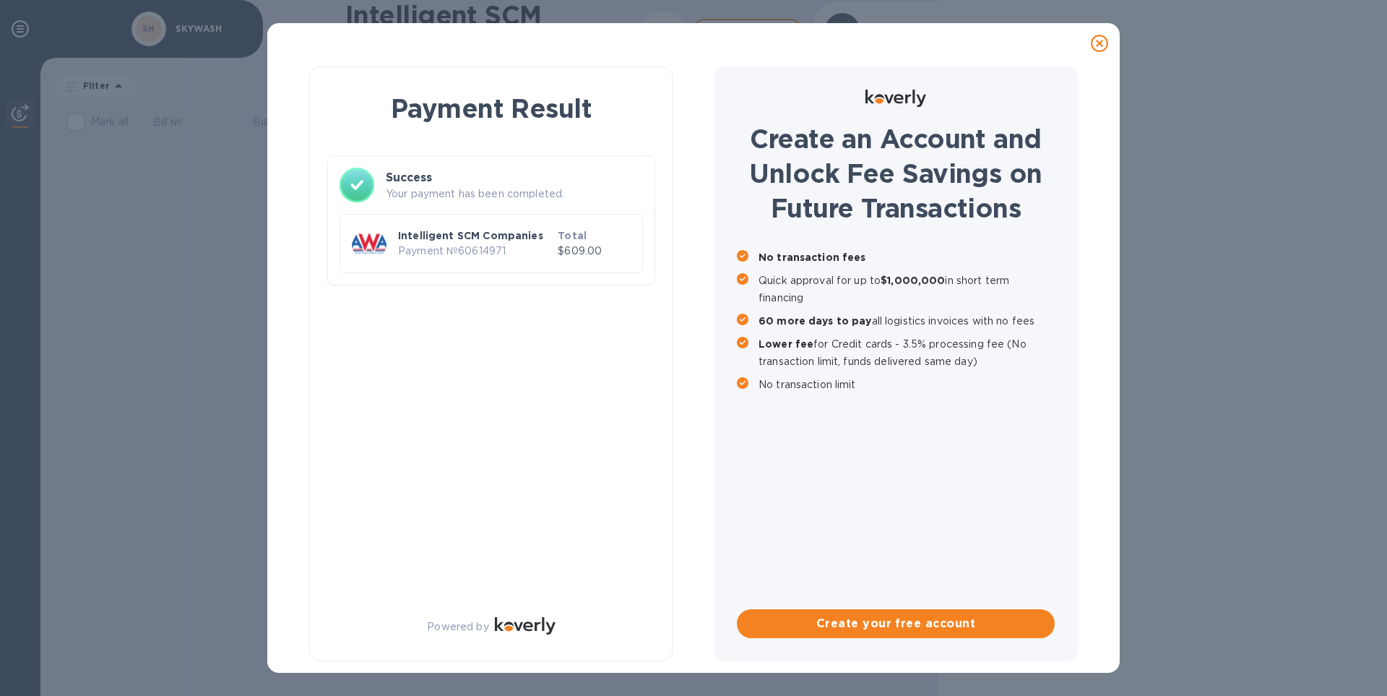
click at [1098, 47] on icon at bounding box center [1099, 43] width 17 height 17
